Goal: Task Accomplishment & Management: Manage account settings

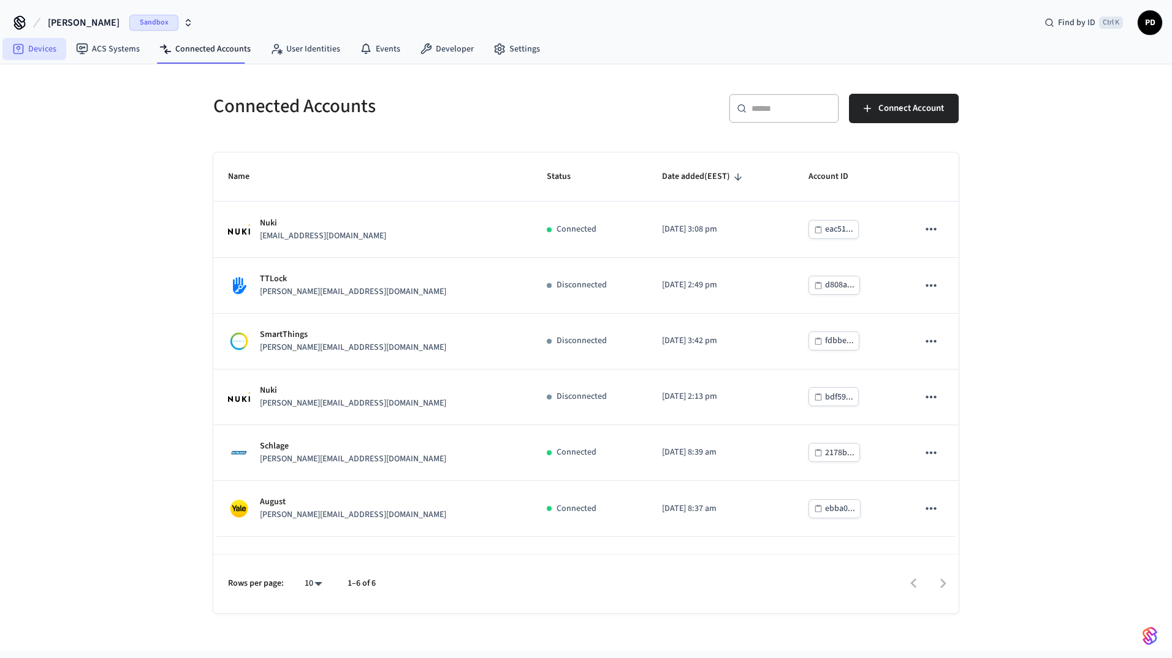
click at [53, 51] on link "Devices" at bounding box center [34, 49] width 64 height 22
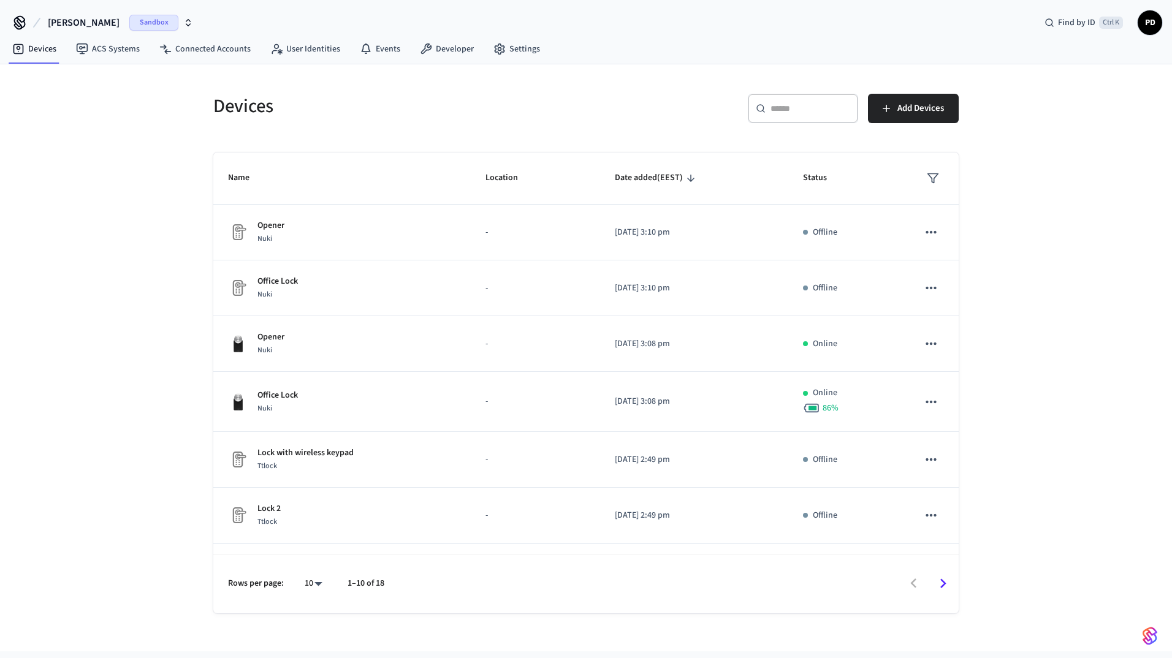
click at [76, 12] on button "dev-[PERSON_NAME]" at bounding box center [120, 23] width 153 height 26
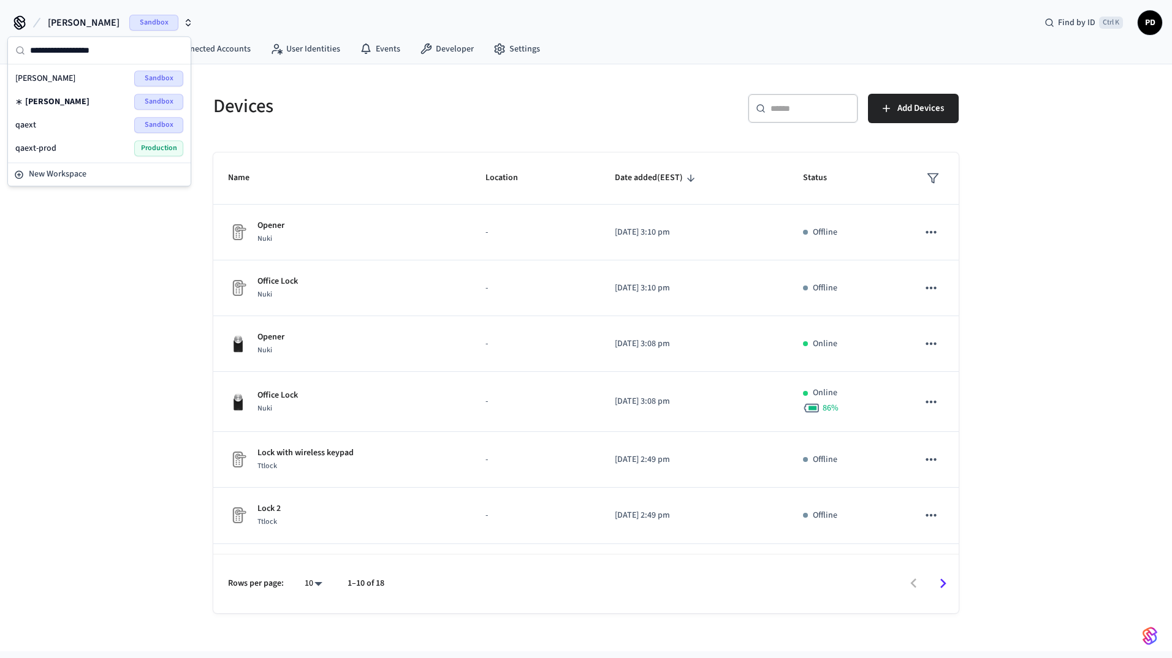
click at [52, 146] on span "qaext-prod" at bounding box center [35, 148] width 41 height 12
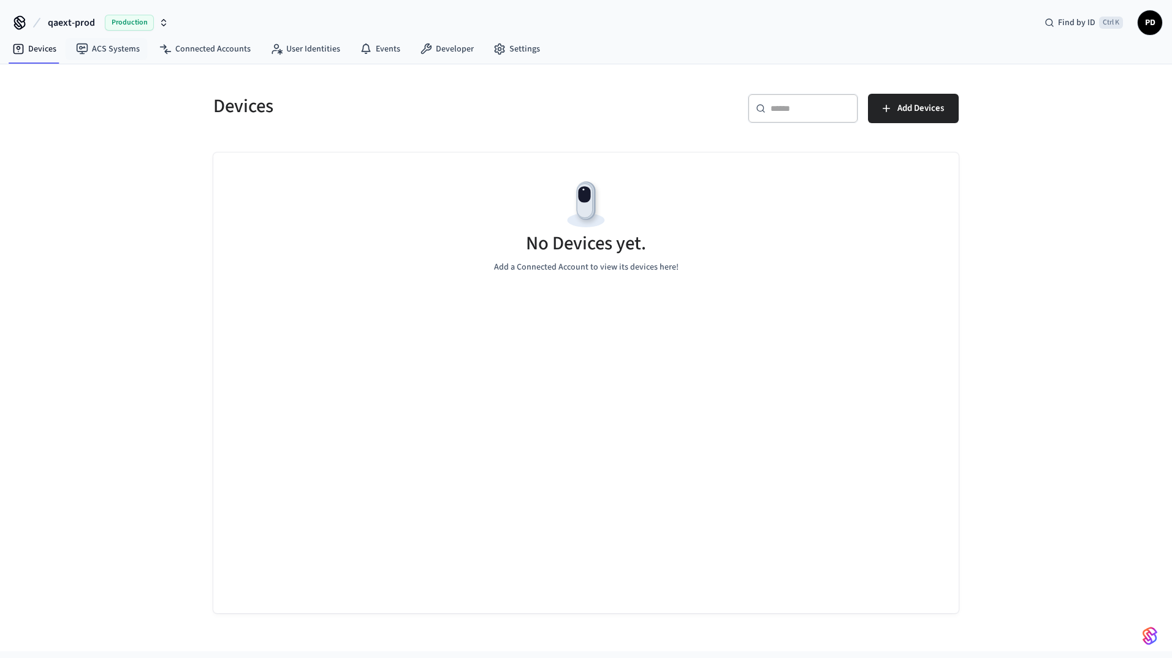
click at [112, 21] on span "Production" at bounding box center [129, 23] width 49 height 16
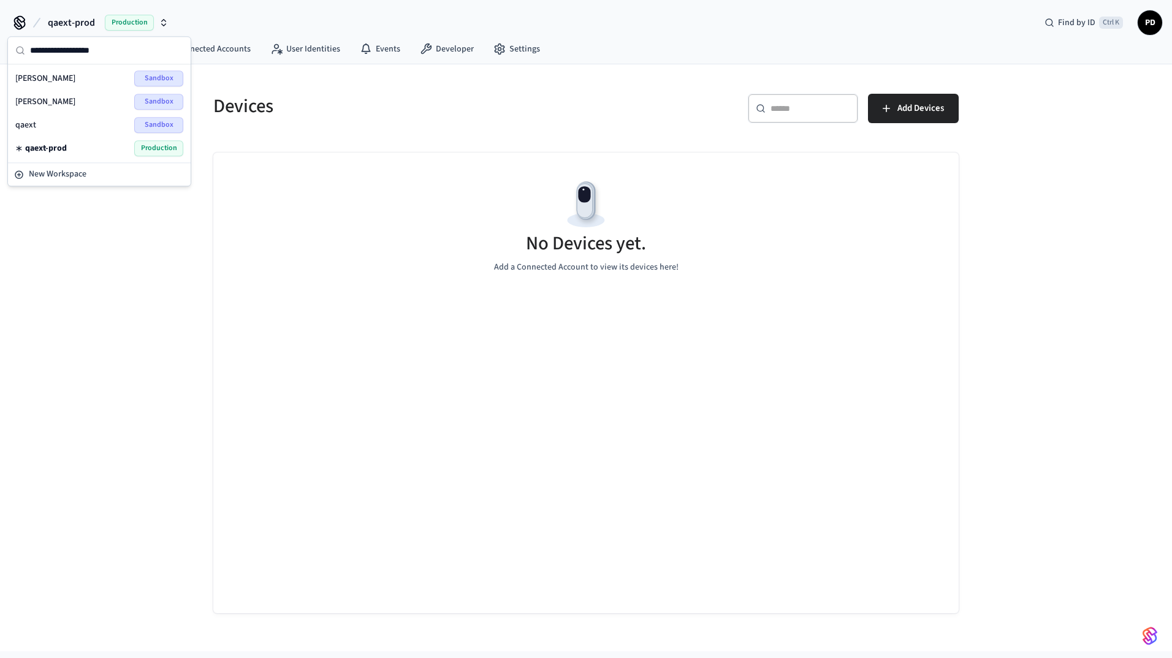
click at [76, 125] on div "qaext Sandbox" at bounding box center [99, 125] width 168 height 16
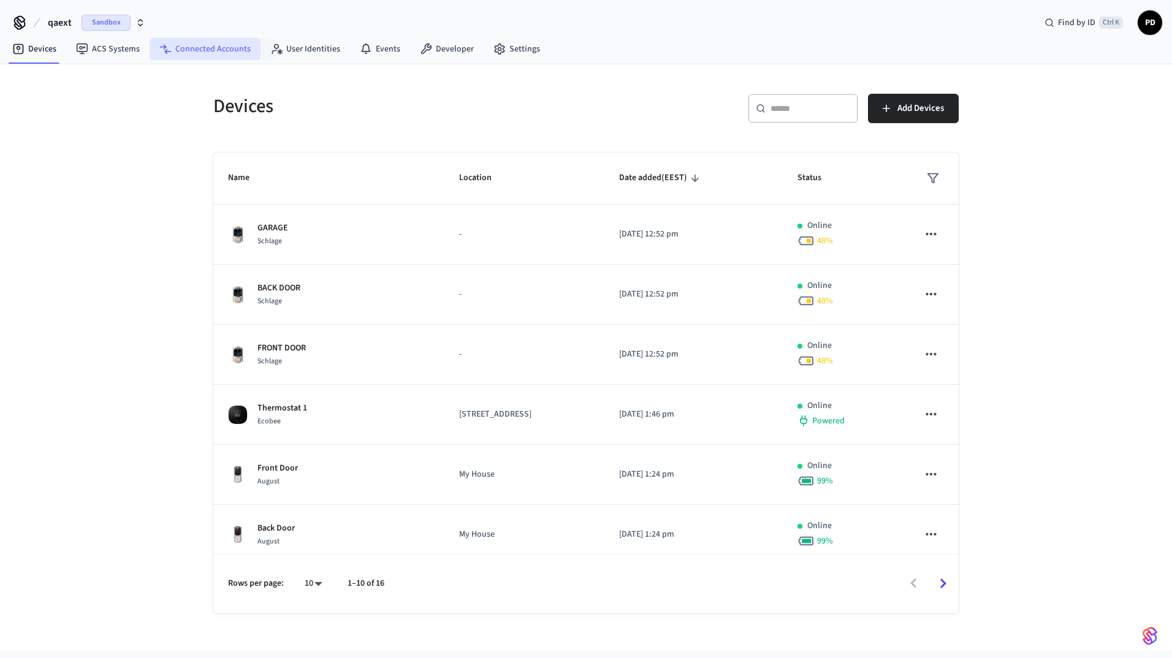
click at [234, 49] on link "Connected Accounts" at bounding box center [205, 49] width 111 height 22
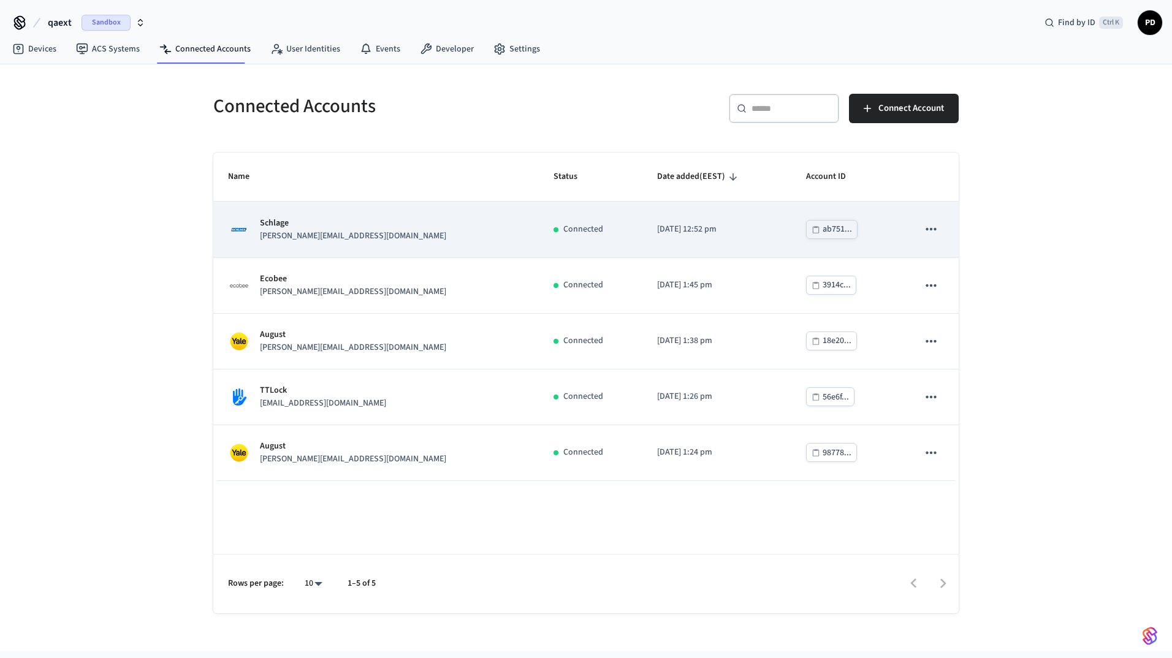
click at [930, 228] on icon "sticky table" at bounding box center [931, 229] width 10 height 2
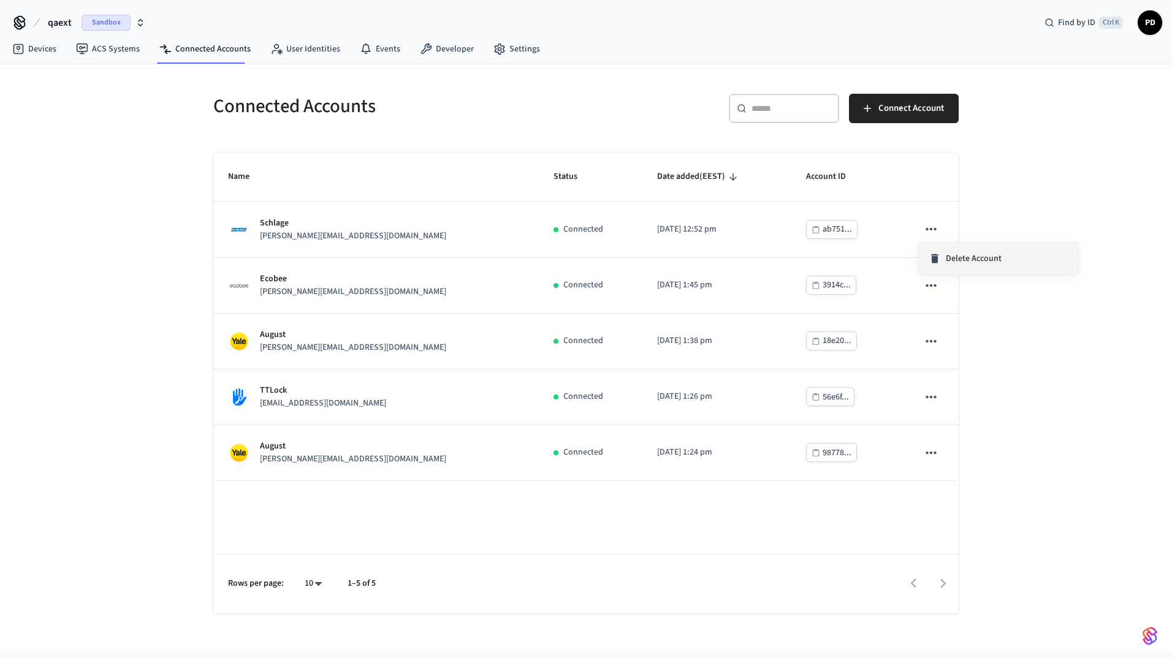
click at [945, 261] on div "Delete Account" at bounding box center [965, 259] width 73 height 12
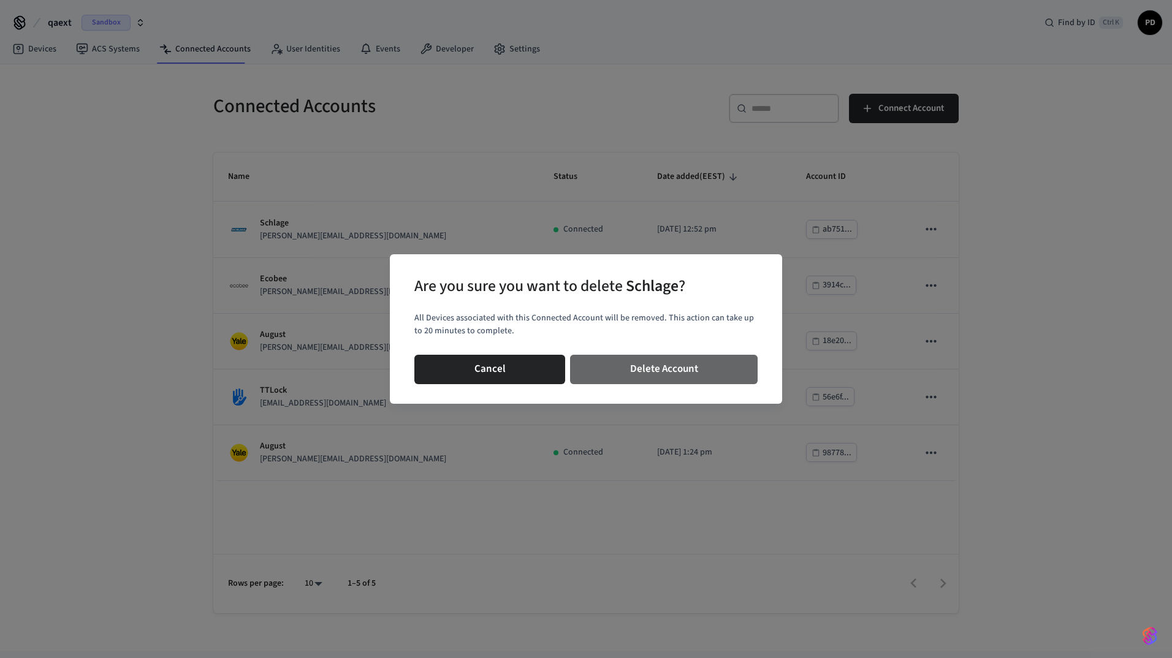
drag, startPoint x: 745, startPoint y: 362, endPoint x: 832, endPoint y: 336, distance: 91.4
click at [745, 362] on button "Delete Account" at bounding box center [664, 369] width 188 height 29
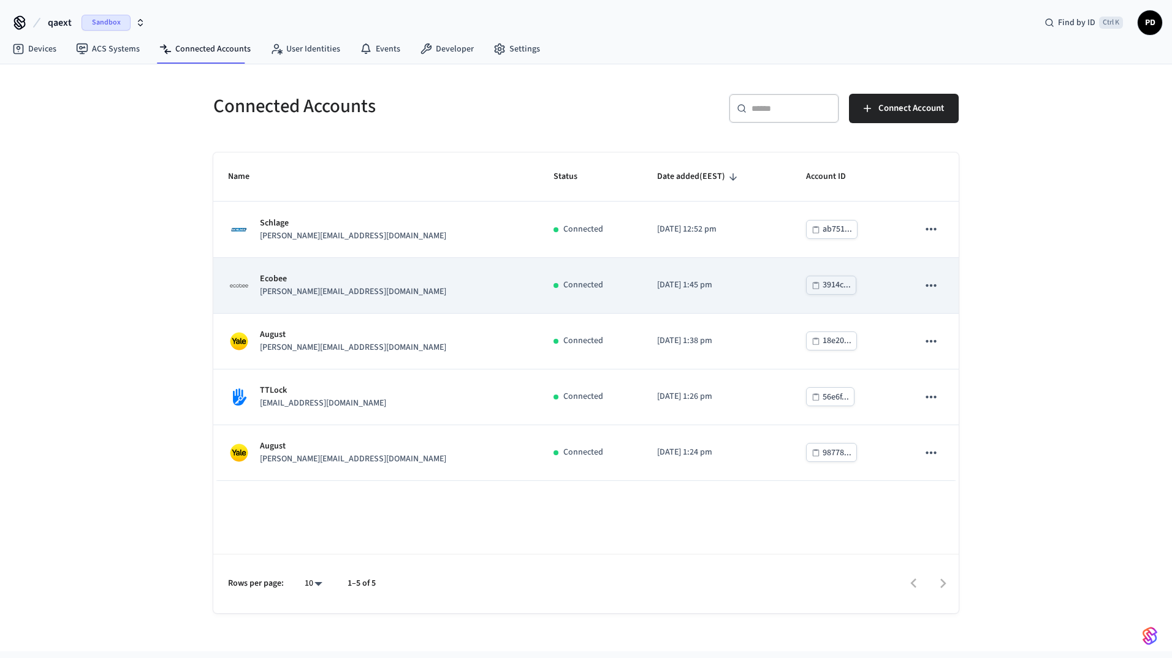
click at [934, 286] on icon "sticky table" at bounding box center [931, 285] width 10 height 2
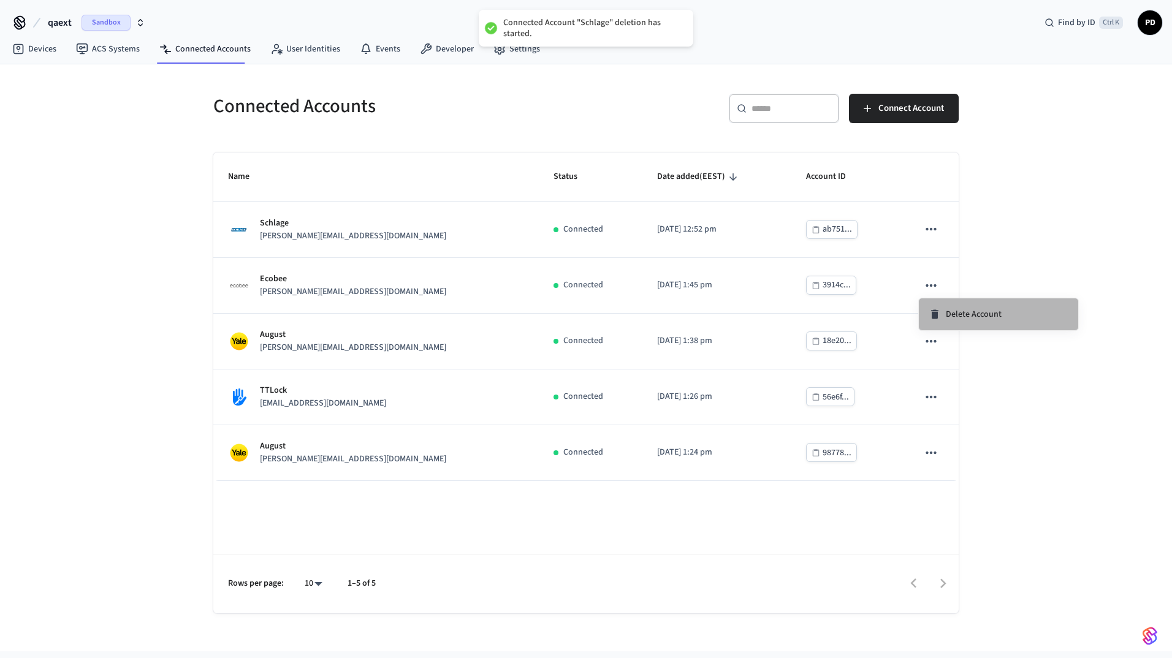
click at [949, 321] on li "Delete Account" at bounding box center [998, 315] width 159 height 32
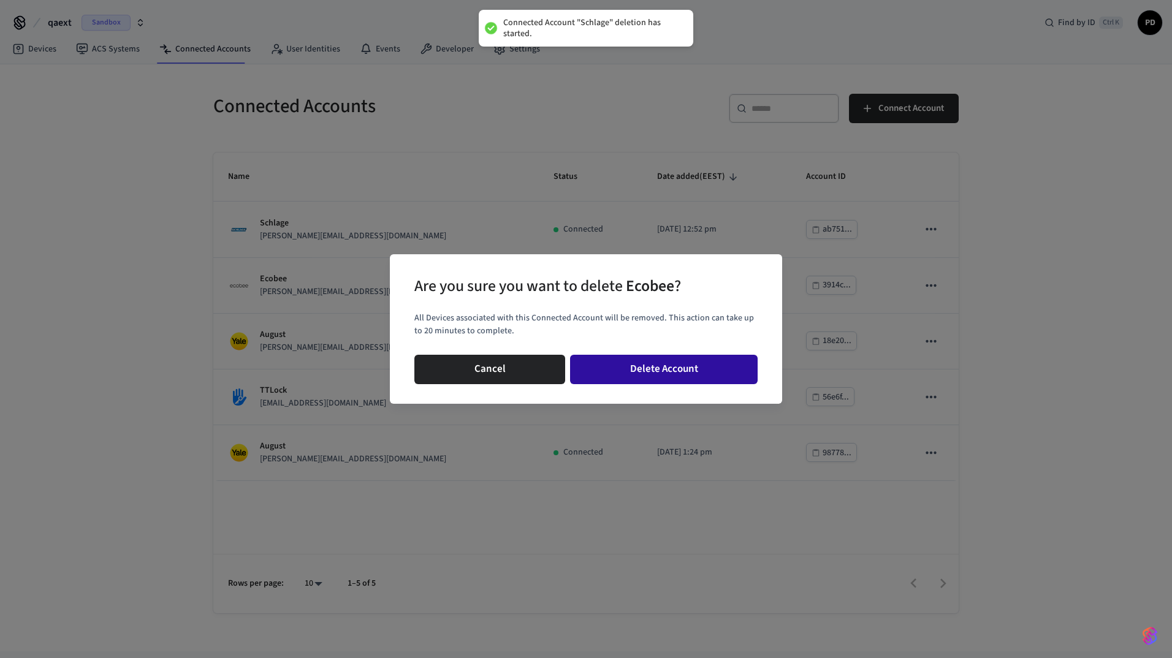
drag, startPoint x: 715, startPoint y: 367, endPoint x: 727, endPoint y: 364, distance: 12.6
click at [716, 367] on button "Delete Account" at bounding box center [664, 369] width 188 height 29
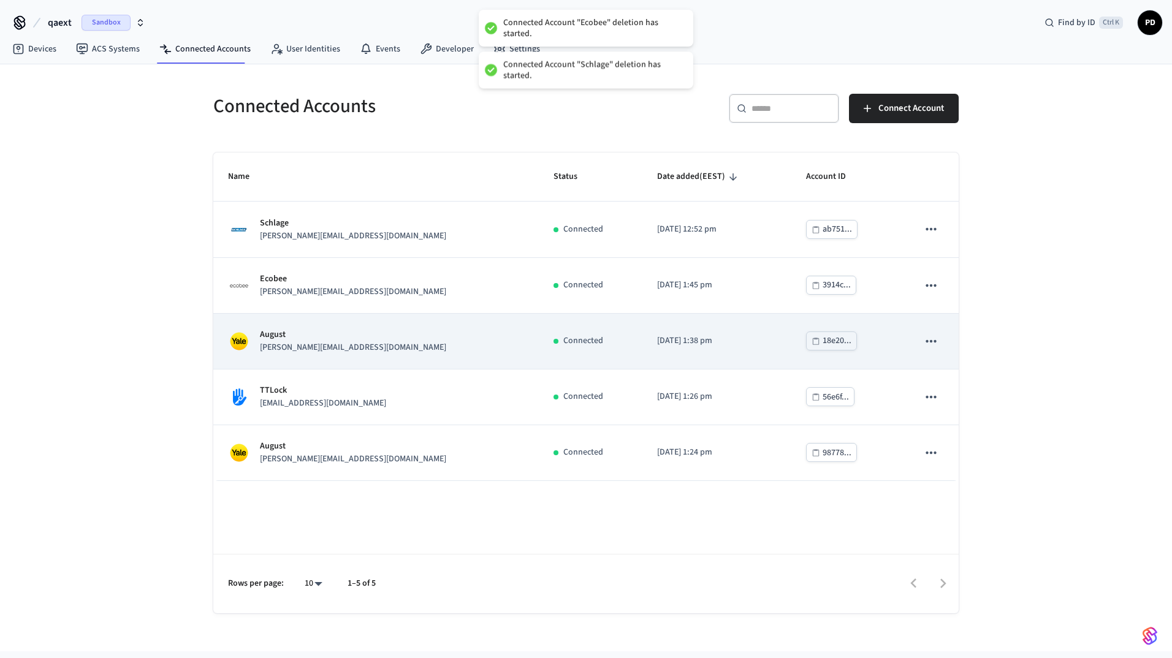
click at [934, 347] on icon "sticky table" at bounding box center [931, 341] width 16 height 16
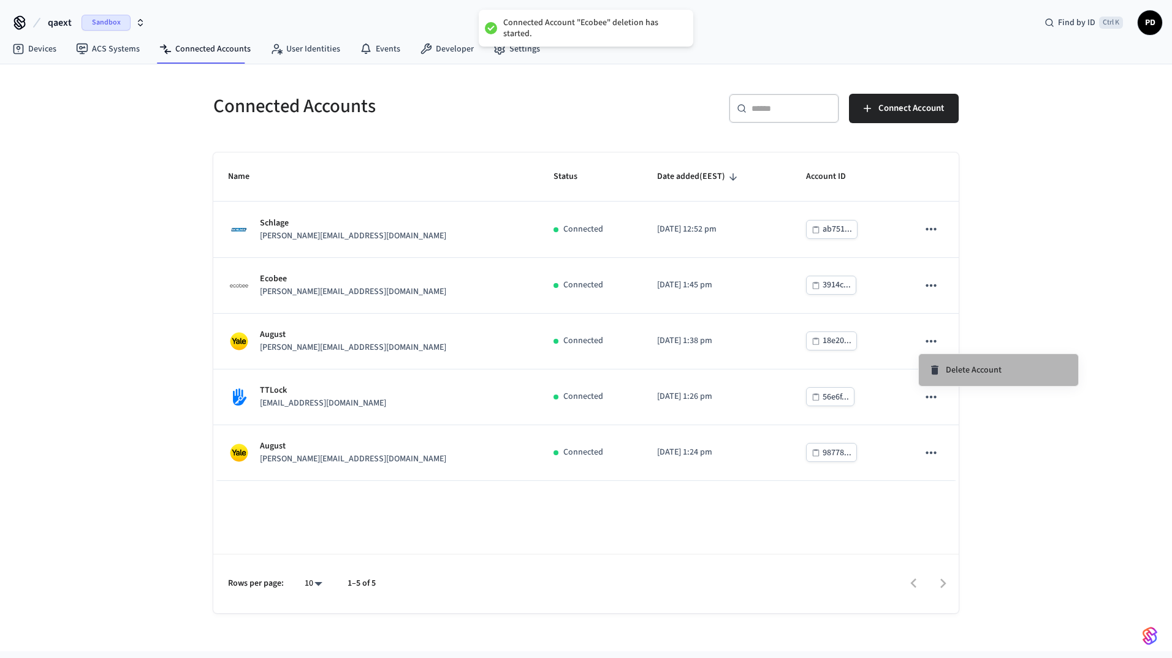
click at [1002, 371] on li "Delete Account" at bounding box center [998, 370] width 159 height 32
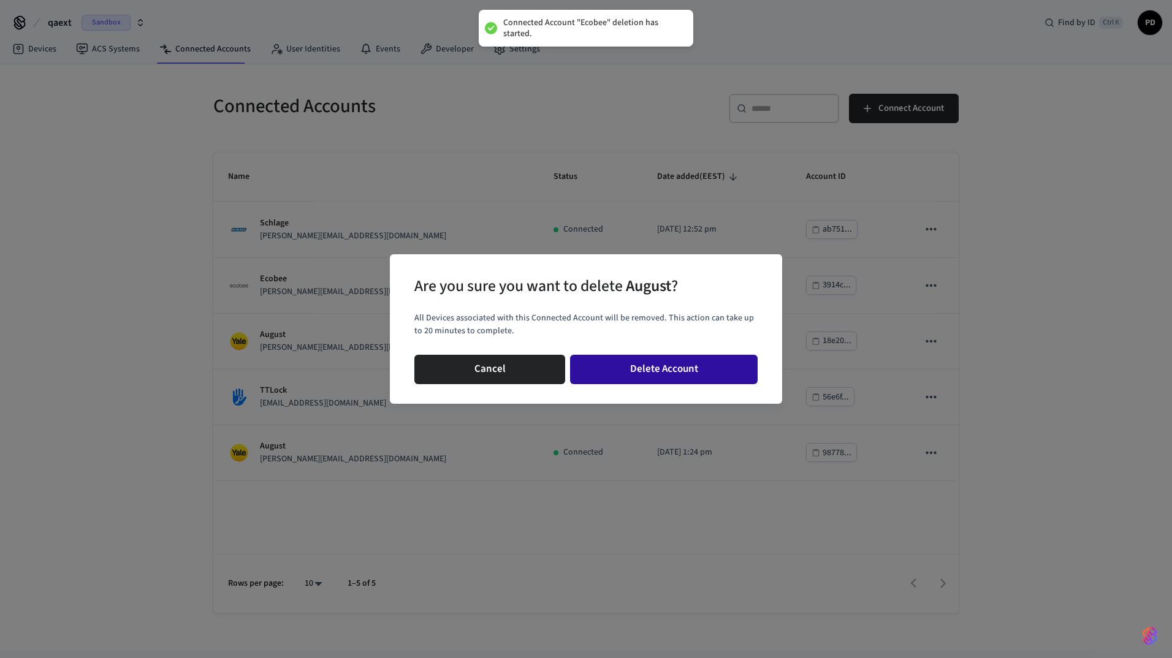
drag, startPoint x: 740, startPoint y: 374, endPoint x: 748, endPoint y: 373, distance: 8.1
click at [740, 374] on button "Delete Account" at bounding box center [664, 369] width 188 height 29
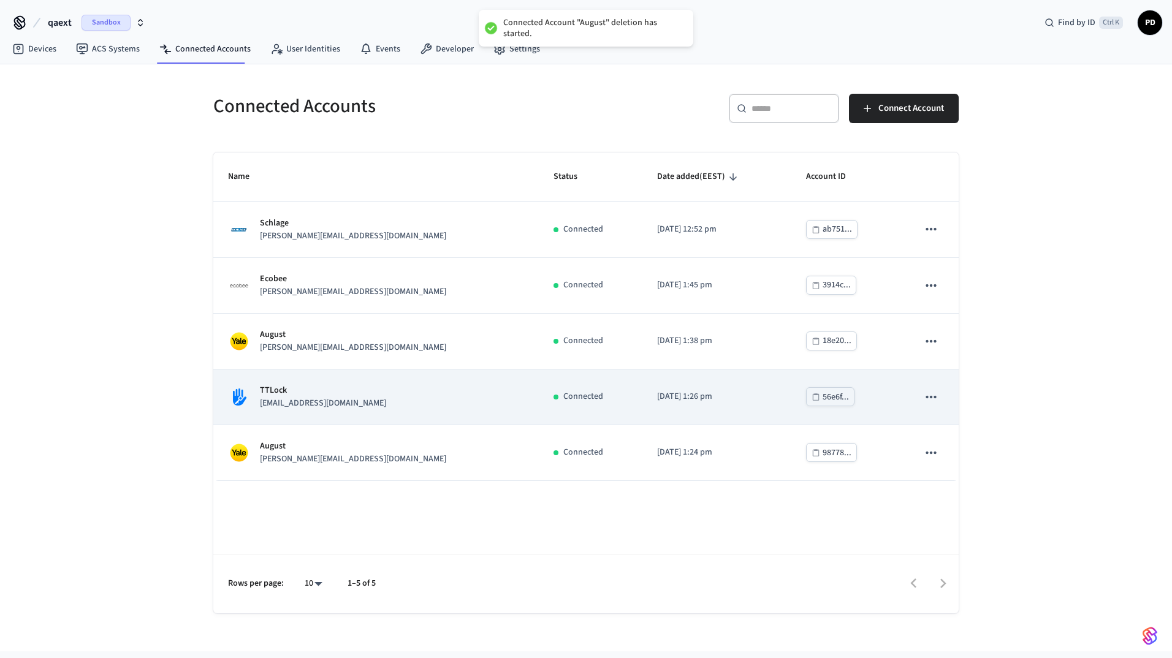
click at [935, 403] on icon "sticky table" at bounding box center [931, 397] width 16 height 16
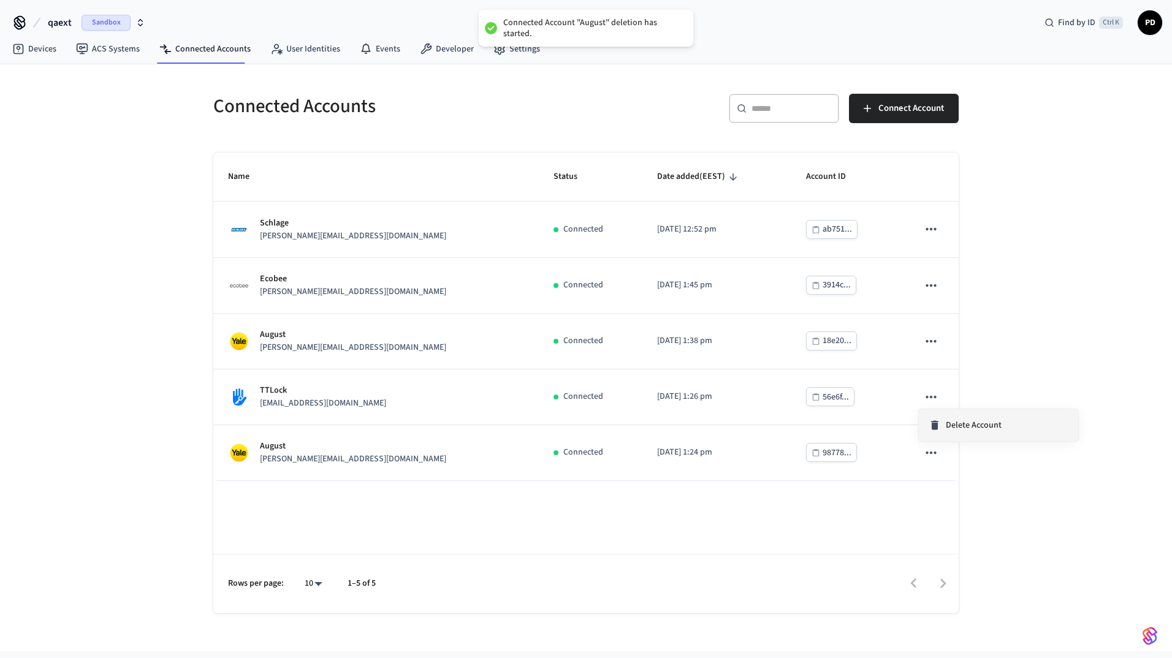
click at [945, 429] on div "Delete Account" at bounding box center [965, 425] width 73 height 12
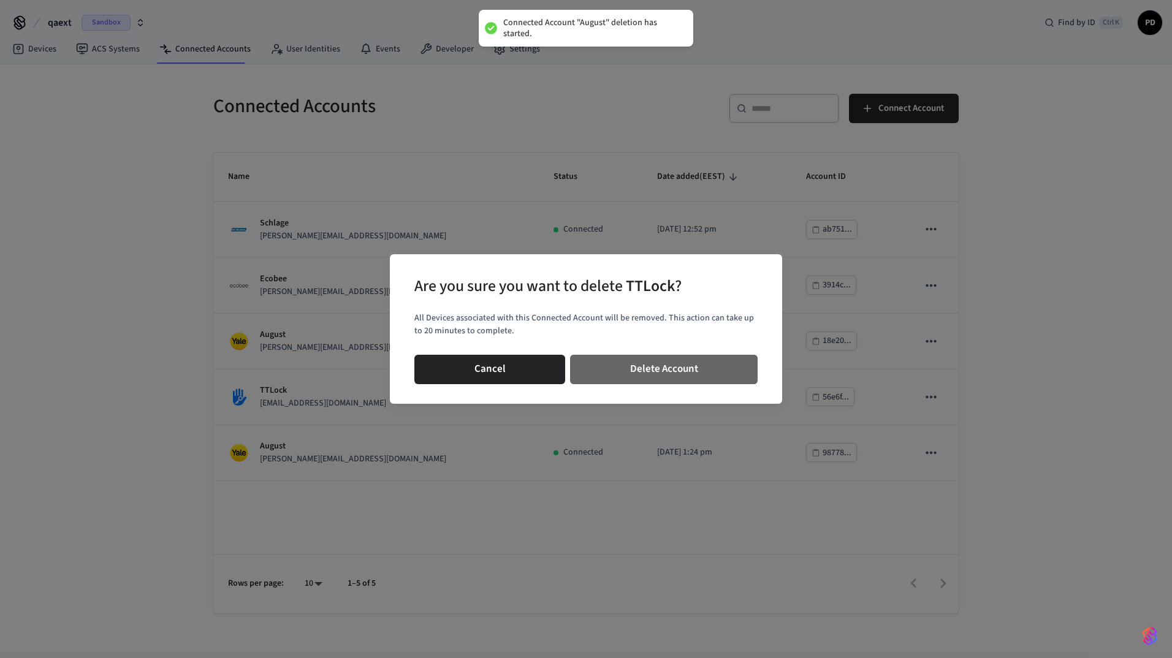
drag, startPoint x: 737, startPoint y: 376, endPoint x: 911, endPoint y: 416, distance: 179.3
click at [738, 376] on button "Delete Account" at bounding box center [664, 369] width 188 height 29
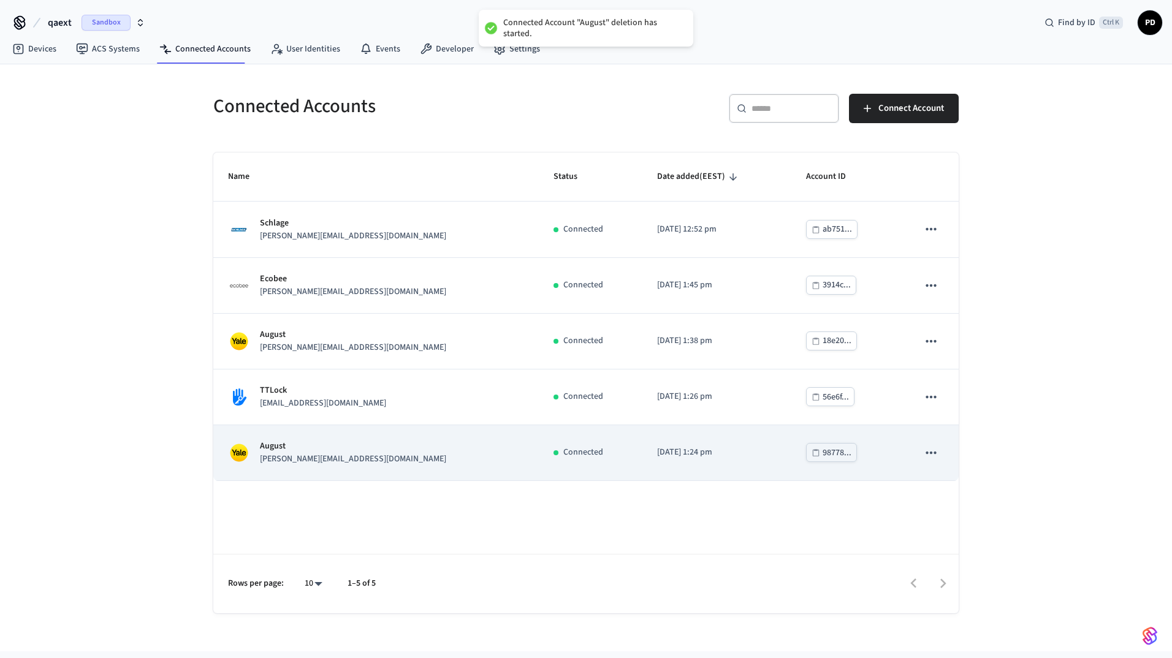
click at [935, 455] on icon "sticky table" at bounding box center [931, 453] width 16 height 16
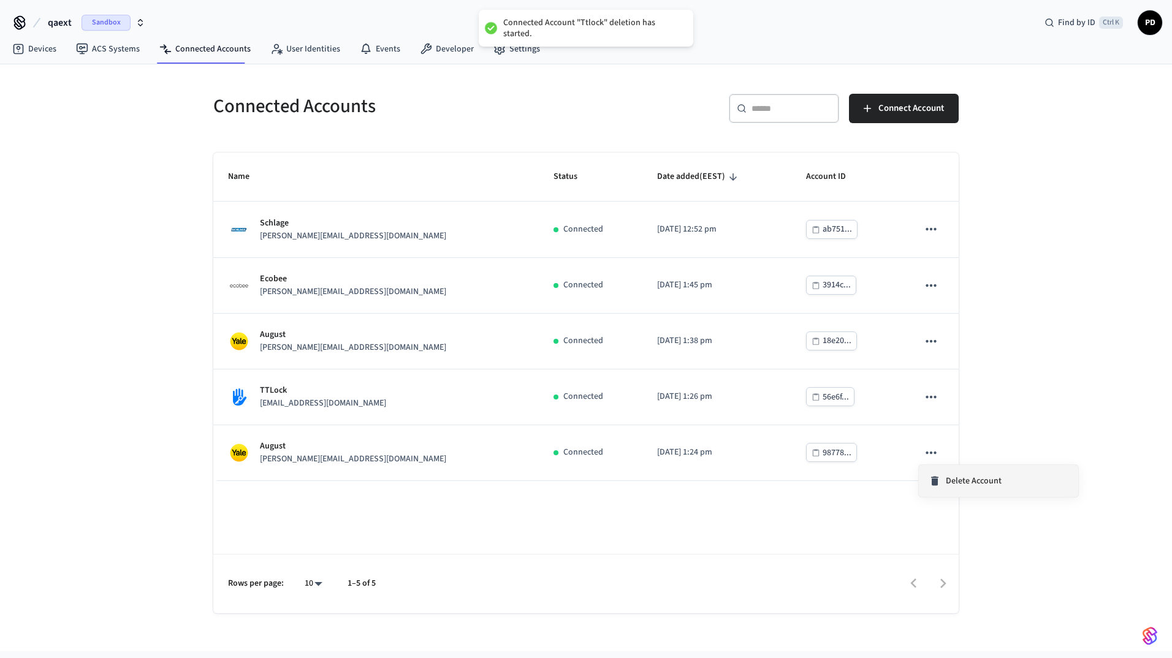
click at [946, 482] on span "Delete Account" at bounding box center [974, 481] width 56 height 12
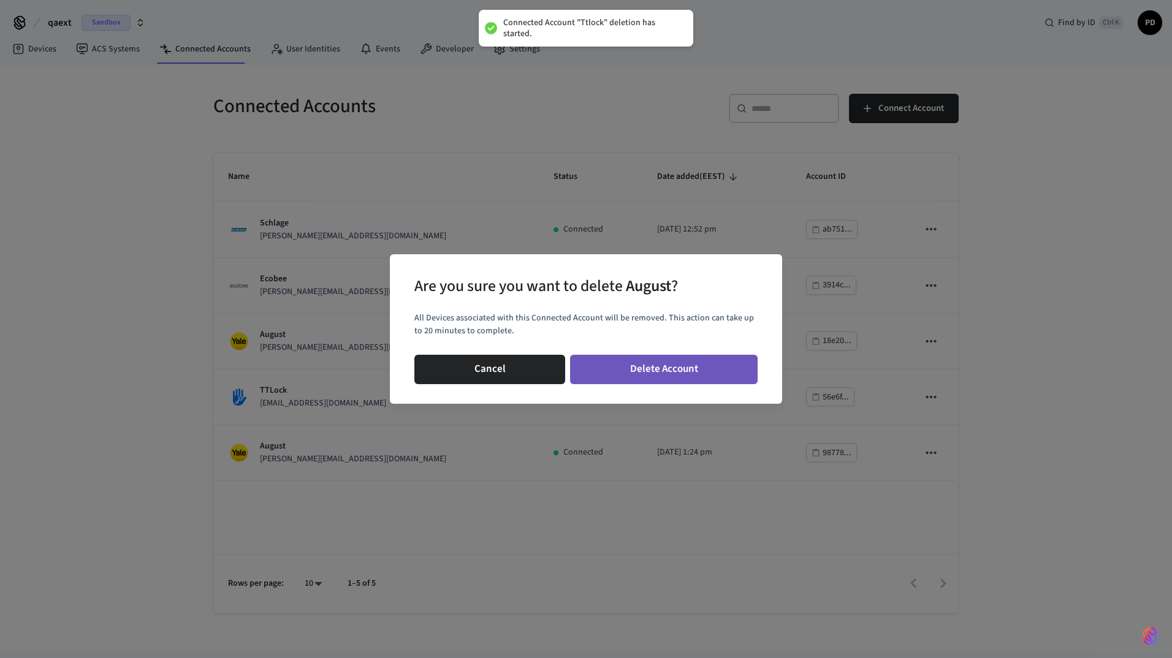
click at [666, 370] on button "Delete Account" at bounding box center [664, 369] width 188 height 29
